Goal: Task Accomplishment & Management: Complete application form

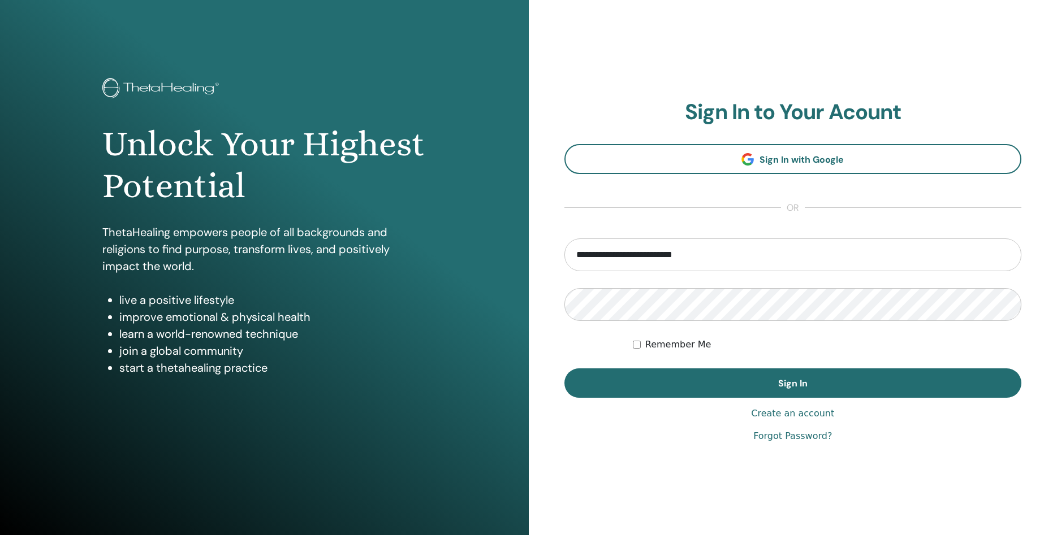
type input "**********"
click at [663, 347] on label "Remember Me" at bounding box center [678, 345] width 66 height 14
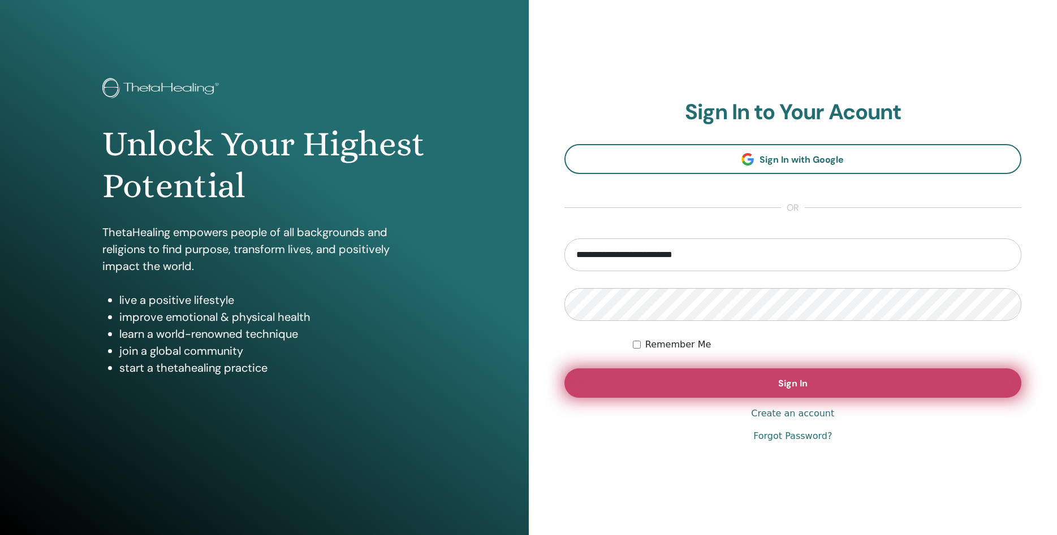
click at [689, 375] on button "Sign In" at bounding box center [792, 383] width 457 height 29
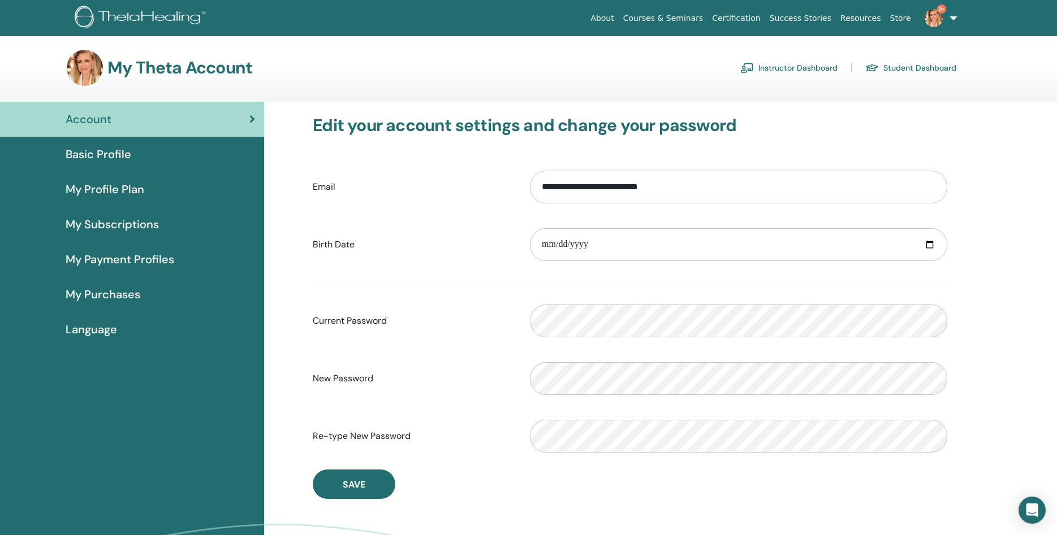
click at [796, 67] on link "Instructor Dashboard" at bounding box center [788, 68] width 97 height 18
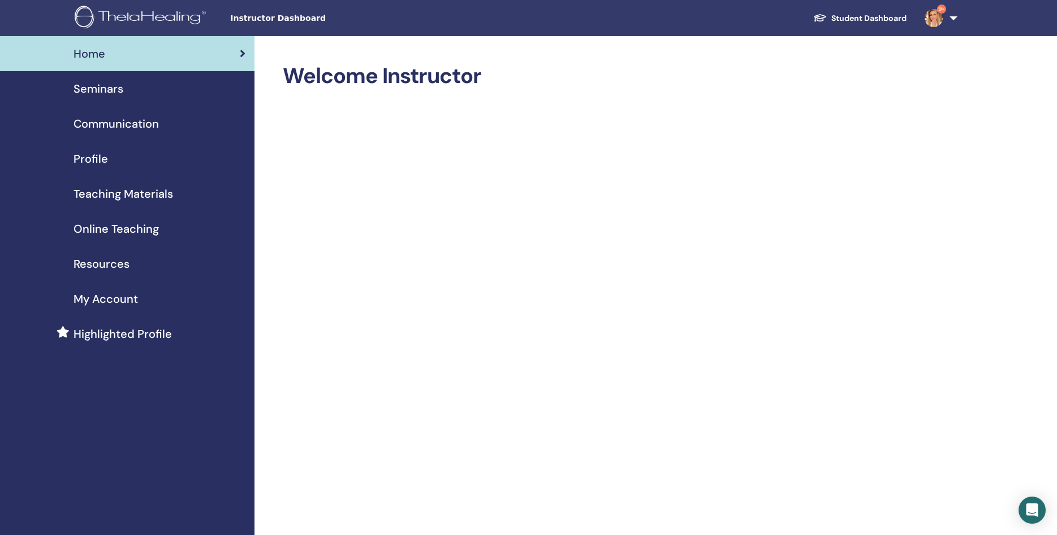
click at [109, 87] on span "Seminars" at bounding box center [99, 88] width 50 height 17
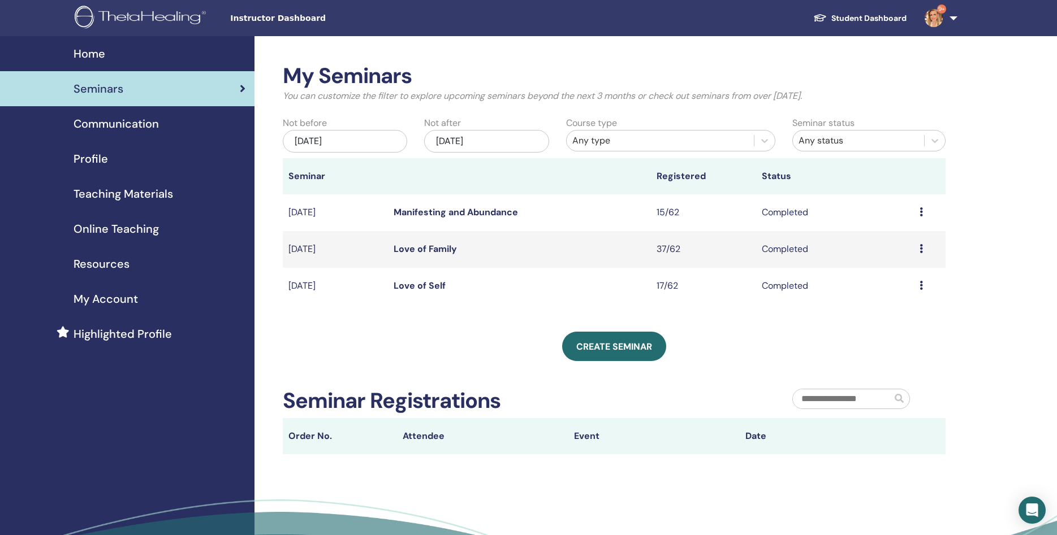
click at [518, 146] on div "Dec/12, 2025" at bounding box center [486, 141] width 124 height 23
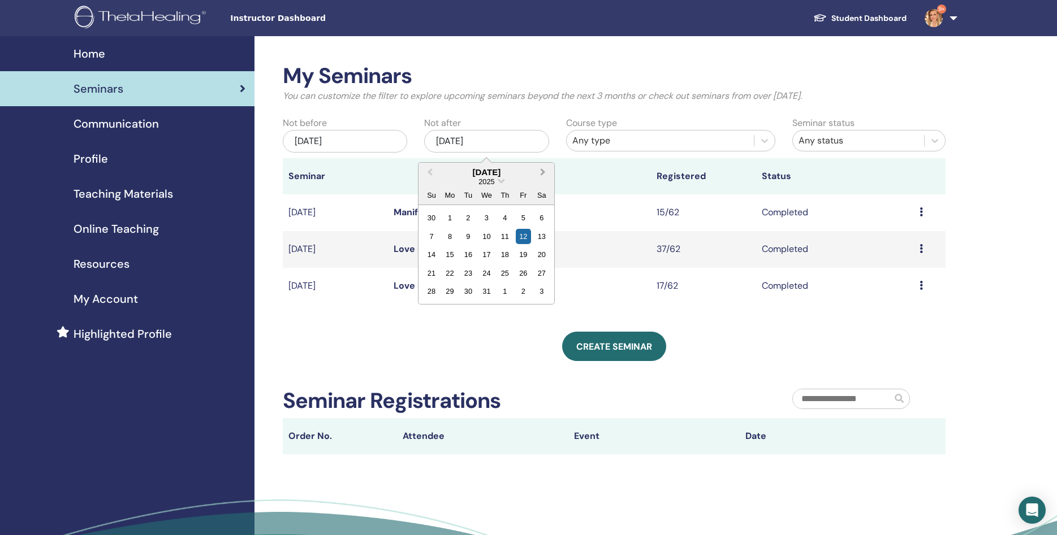
click at [543, 173] on span "Next Month" at bounding box center [543, 172] width 0 height 12
click at [500, 260] on div "19" at bounding box center [504, 254] width 15 height 15
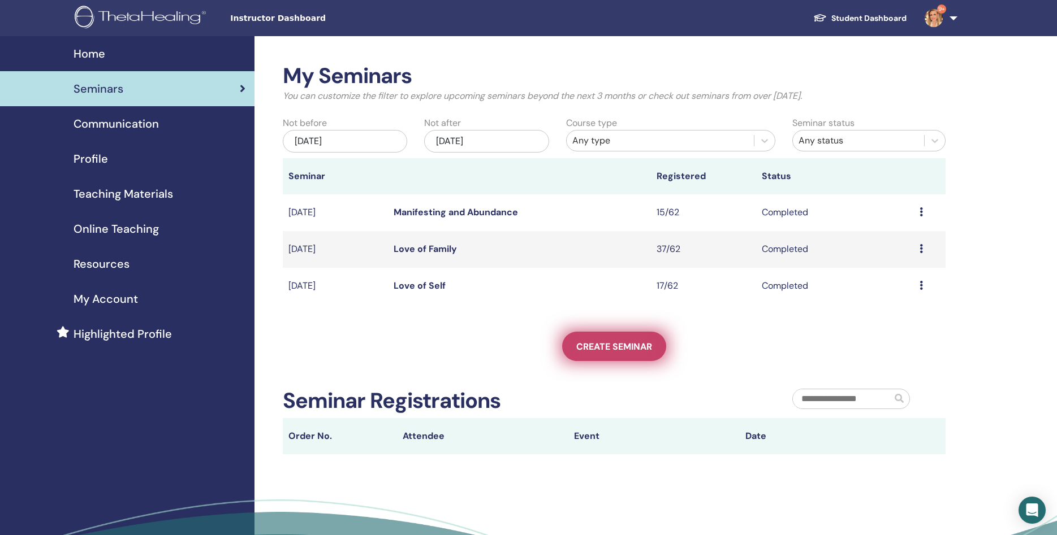
click at [595, 344] on span "Create seminar" at bounding box center [614, 347] width 76 height 12
